Goal: Check status: Check status

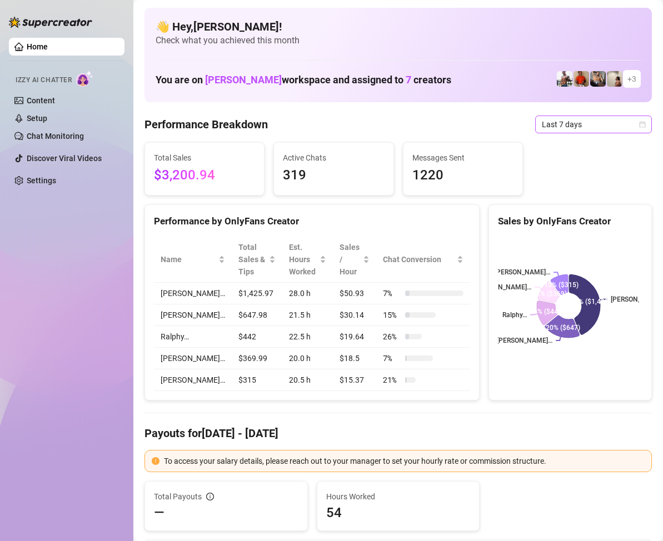
click at [636, 124] on div "Last 7 days" at bounding box center [593, 125] width 117 height 18
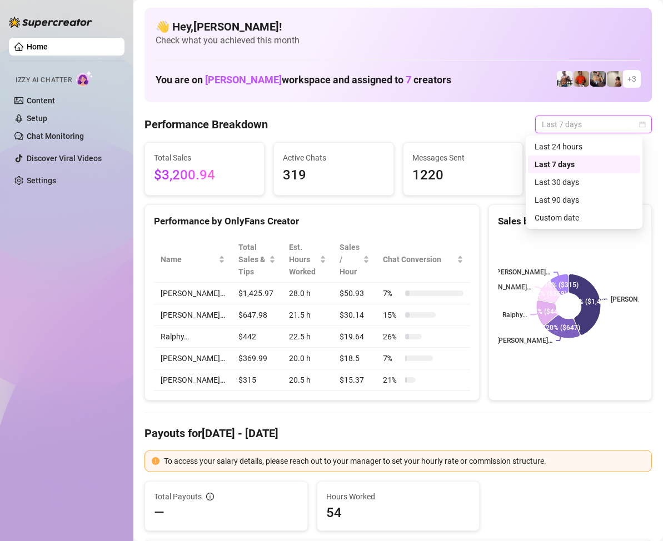
click at [560, 218] on div "Custom date" at bounding box center [583, 218] width 99 height 12
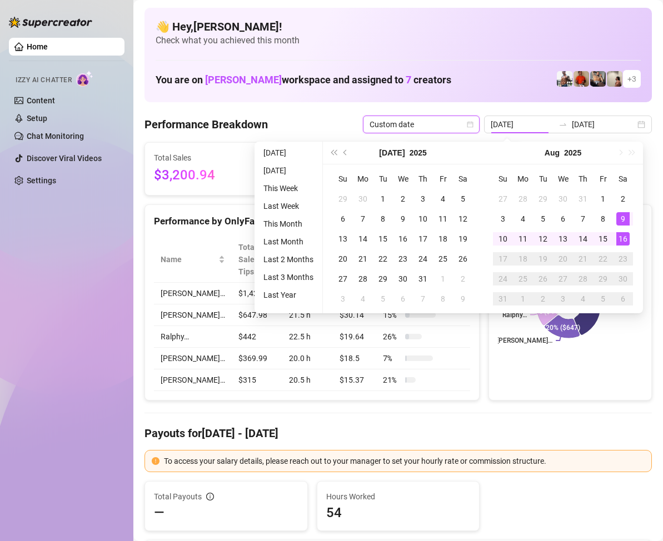
click at [622, 234] on div "16" at bounding box center [622, 238] width 13 height 13
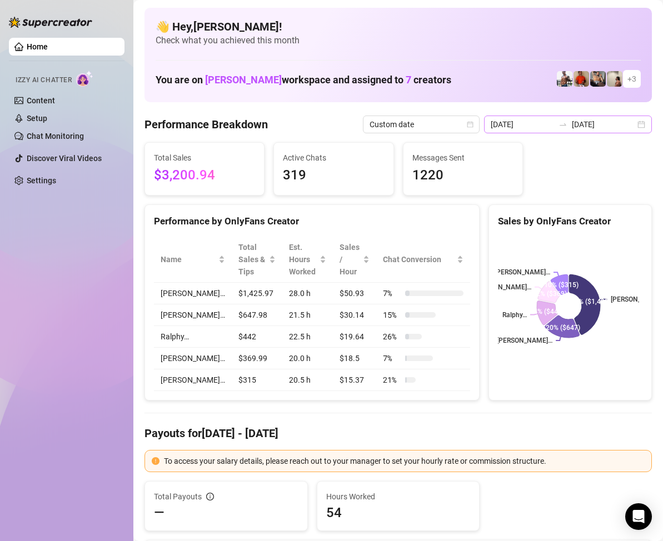
click at [634, 121] on div "2025-08-09 2025-08-16" at bounding box center [568, 125] width 168 height 18
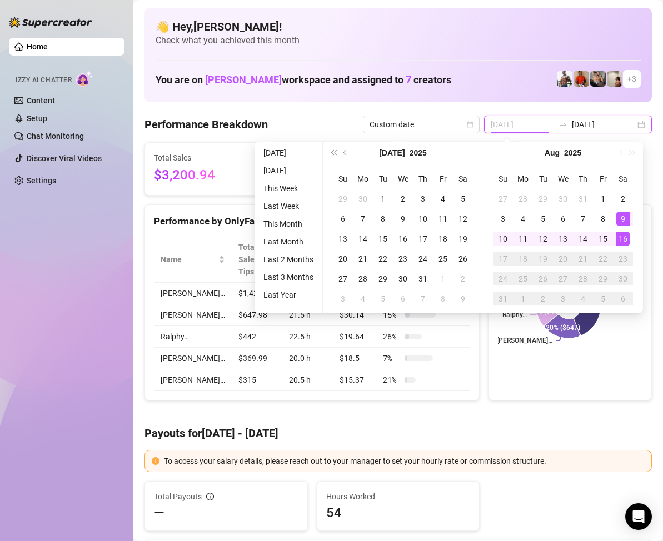
type input "[DATE]"
click at [625, 239] on div "16" at bounding box center [622, 238] width 13 height 13
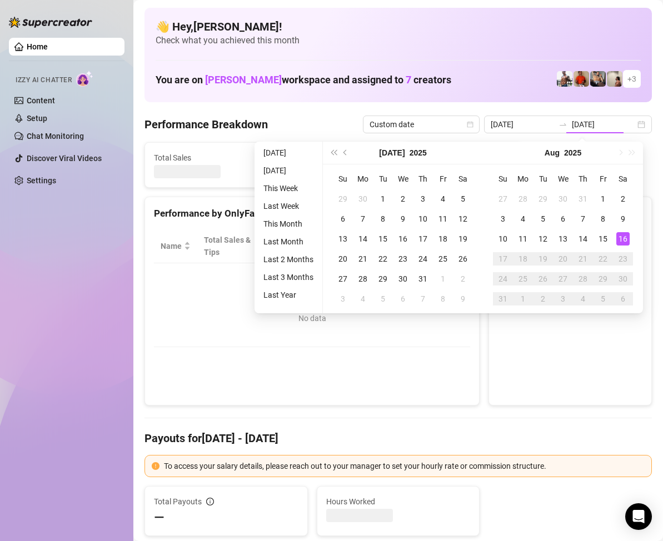
type input "[DATE]"
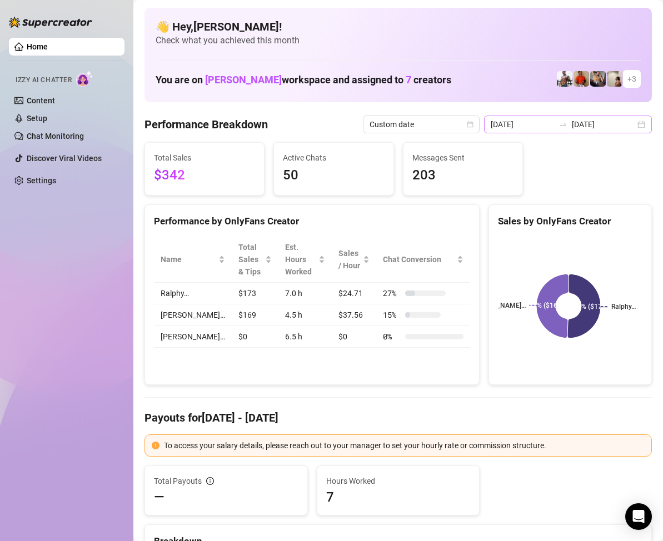
click at [634, 127] on div "2025-08-16 2025-08-16" at bounding box center [568, 125] width 168 height 18
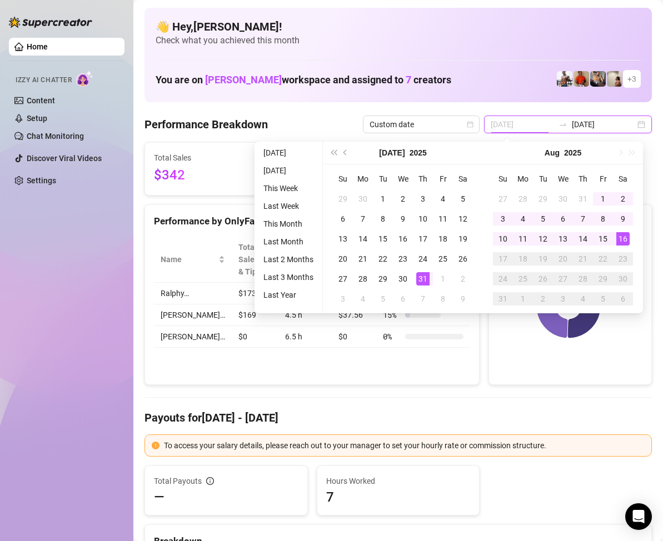
type input "2025-07-31"
click at [419, 278] on div "31" at bounding box center [422, 278] width 13 height 13
type input "[DATE]"
click at [625, 241] on div "16" at bounding box center [622, 238] width 13 height 13
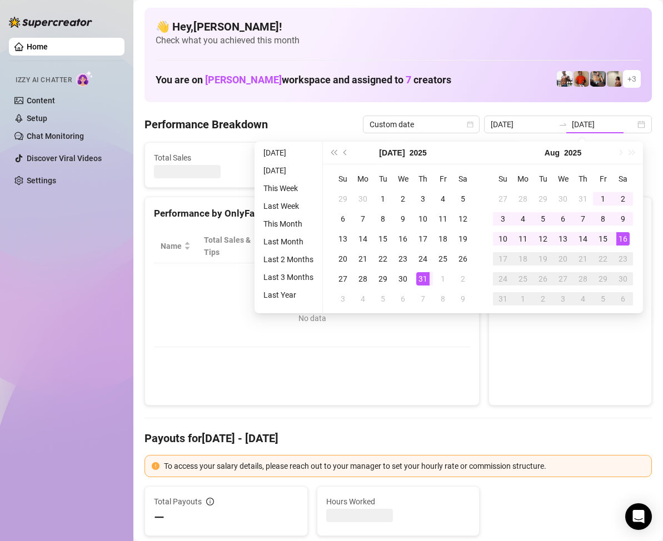
type input "2025-07-31"
